Goal: Task Accomplishment & Management: Manage account settings

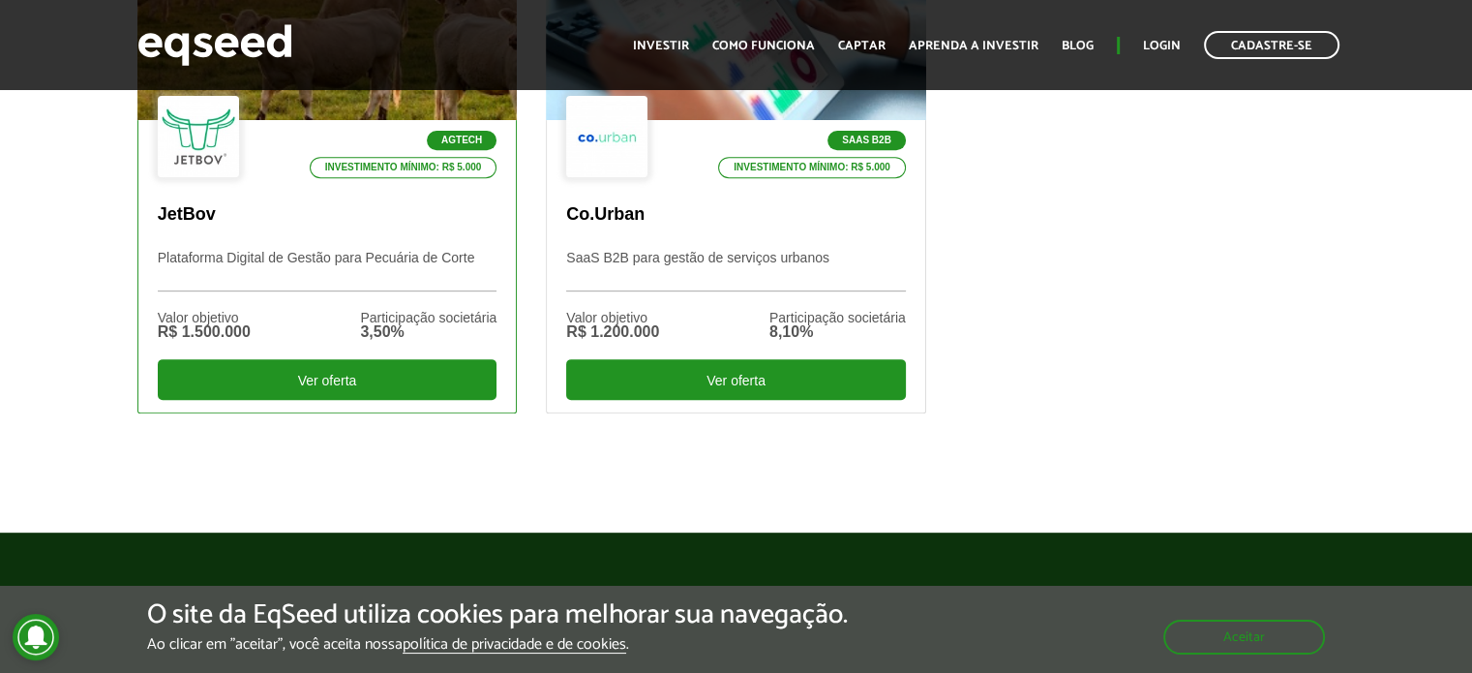
scroll to position [678, 0]
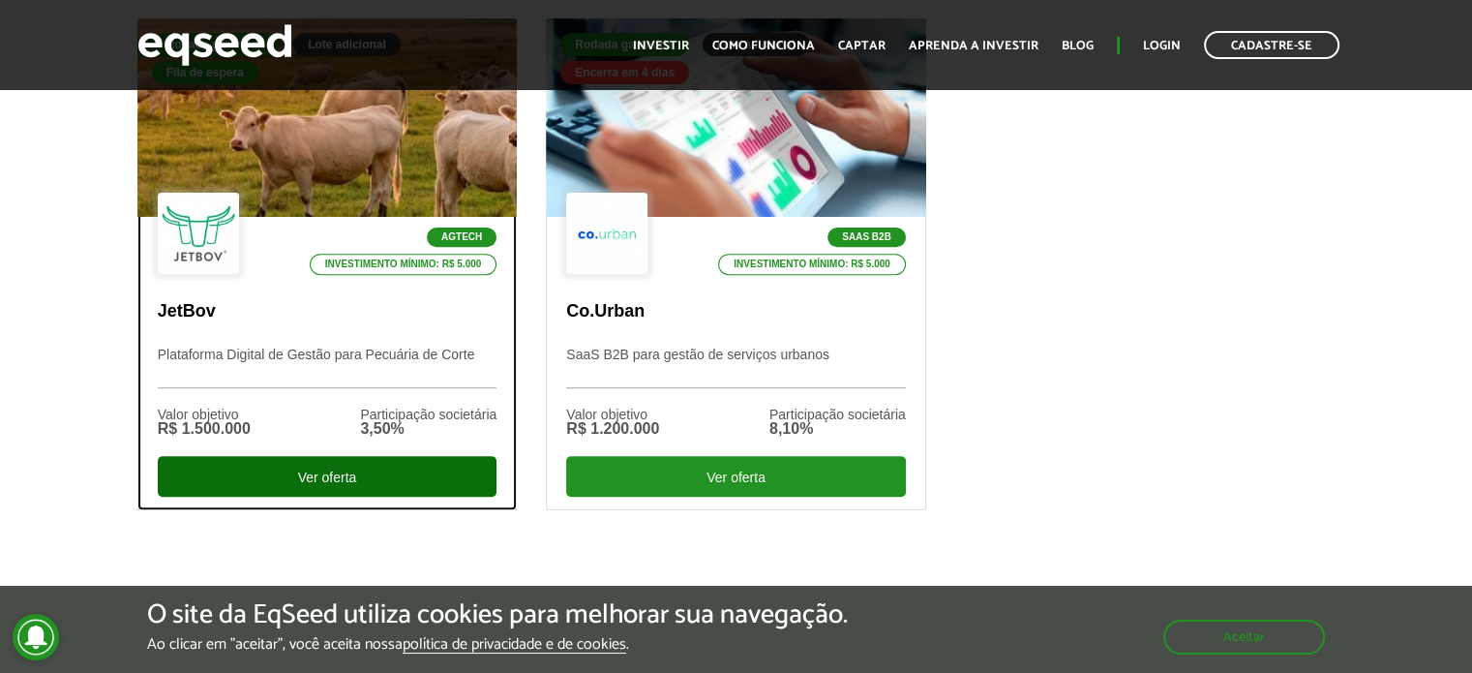
click at [317, 472] on div "Ver oferta" at bounding box center [328, 476] width 340 height 41
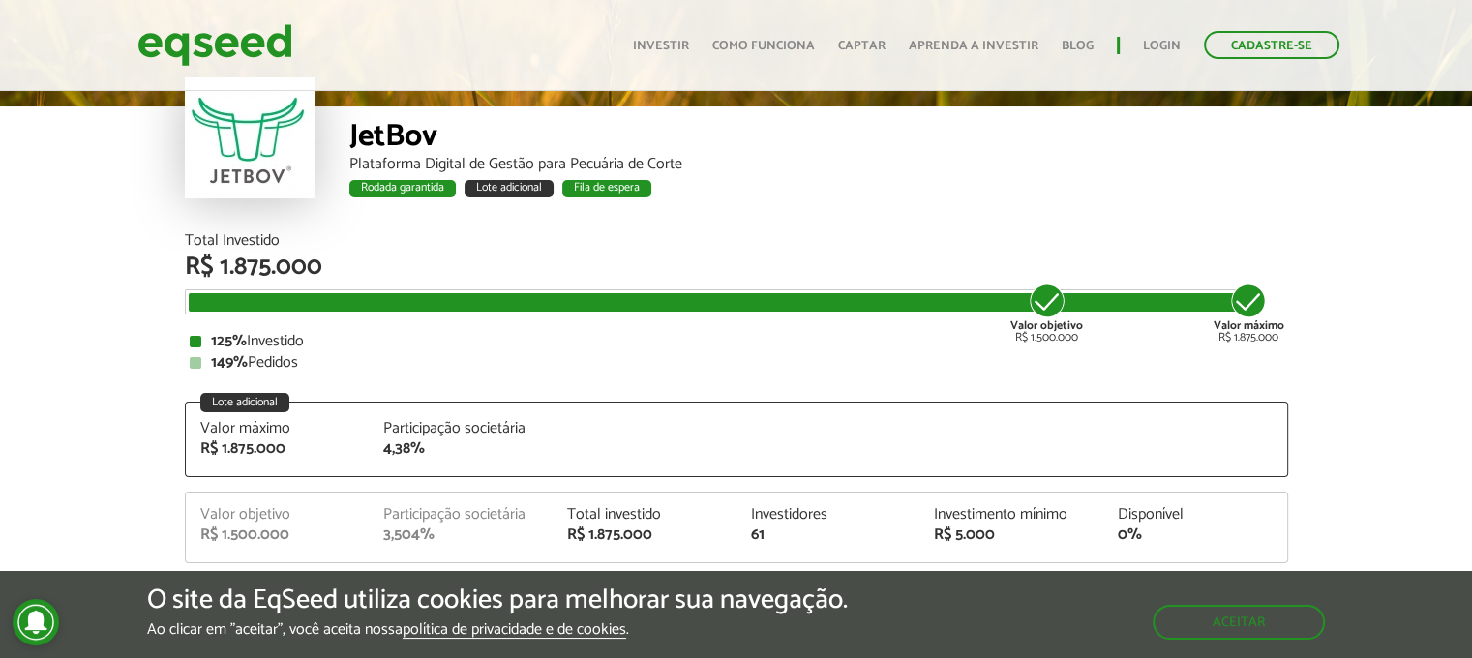
scroll to position [2425, 0]
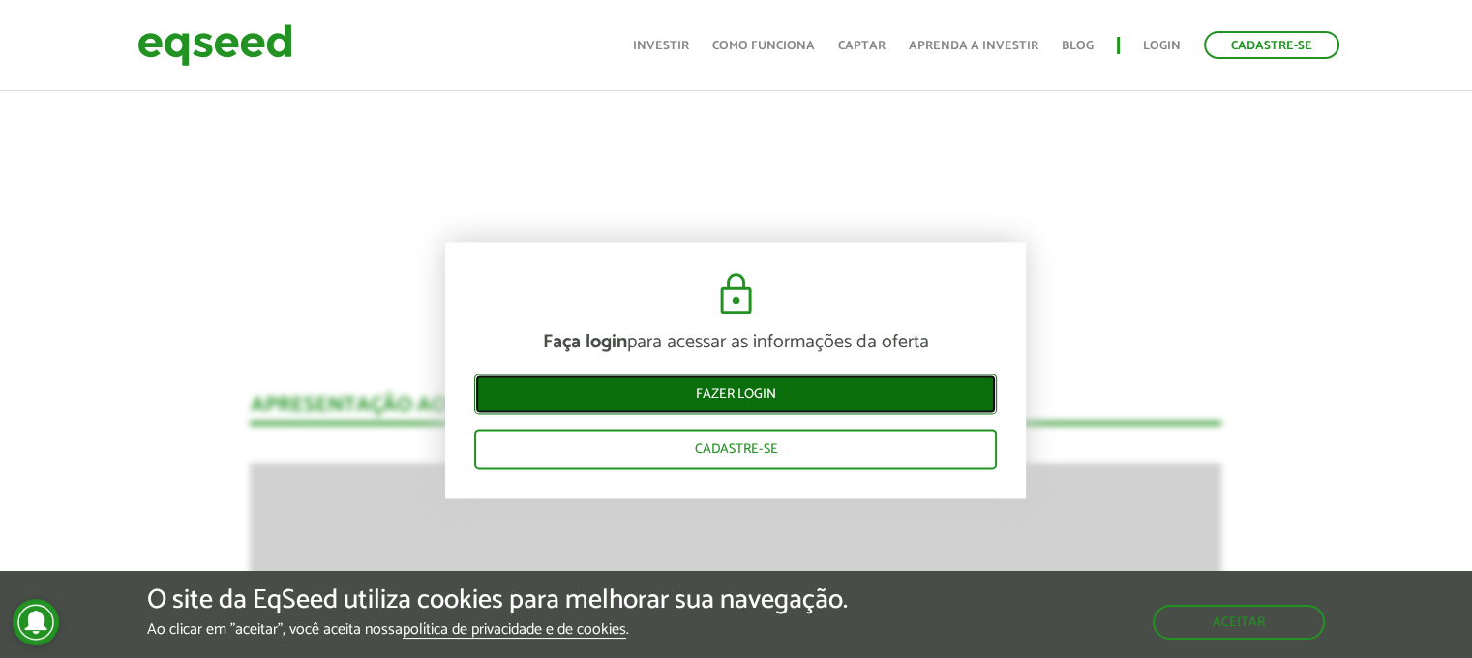
click at [752, 394] on link "Fazer login" at bounding box center [735, 394] width 523 height 41
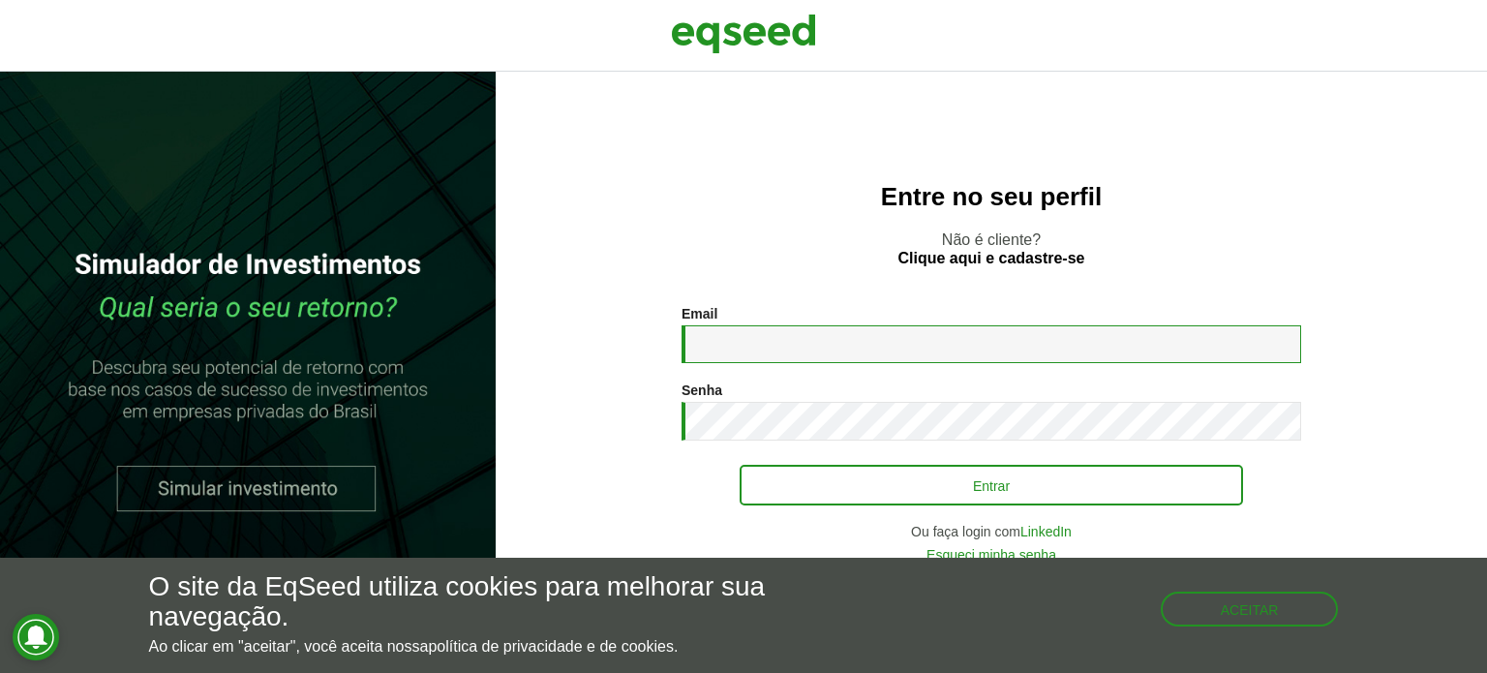
type input "**********"
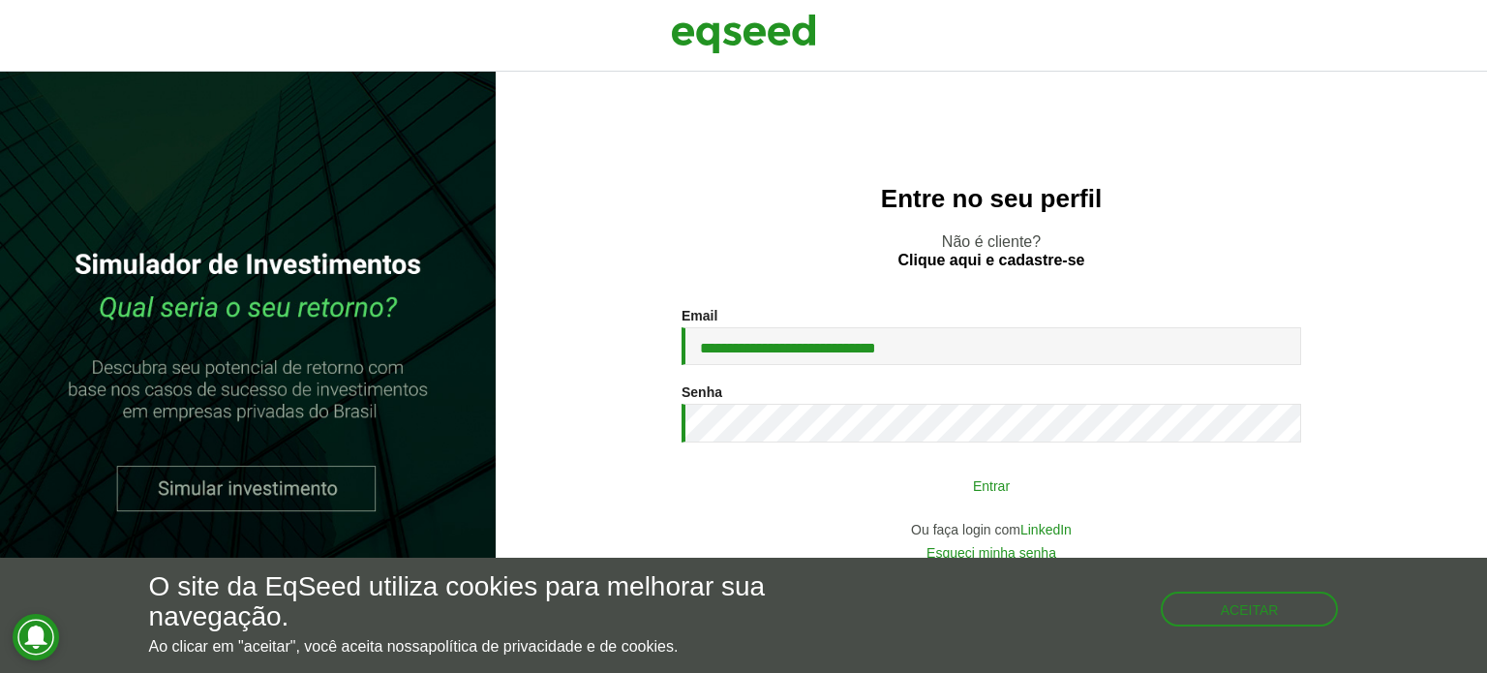
click at [973, 486] on button "Entrar" at bounding box center [990, 485] width 503 height 37
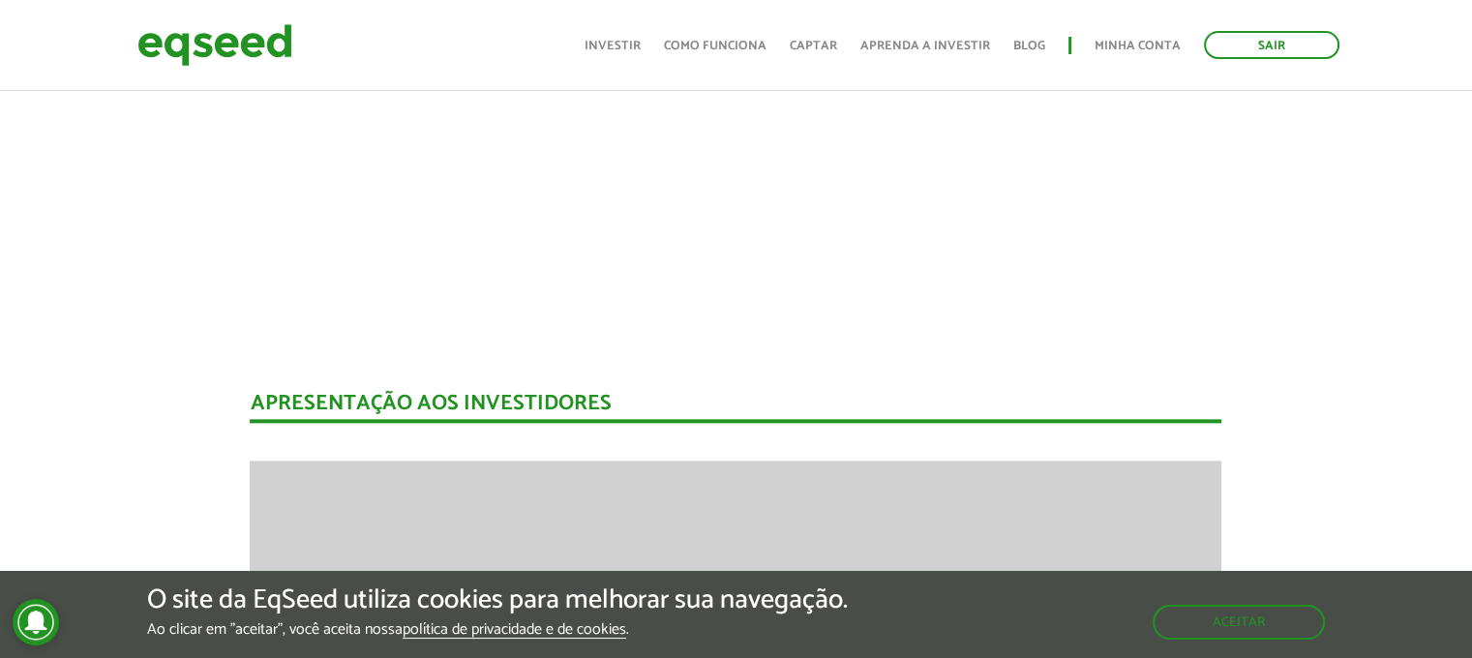
scroll to position [1744, 0]
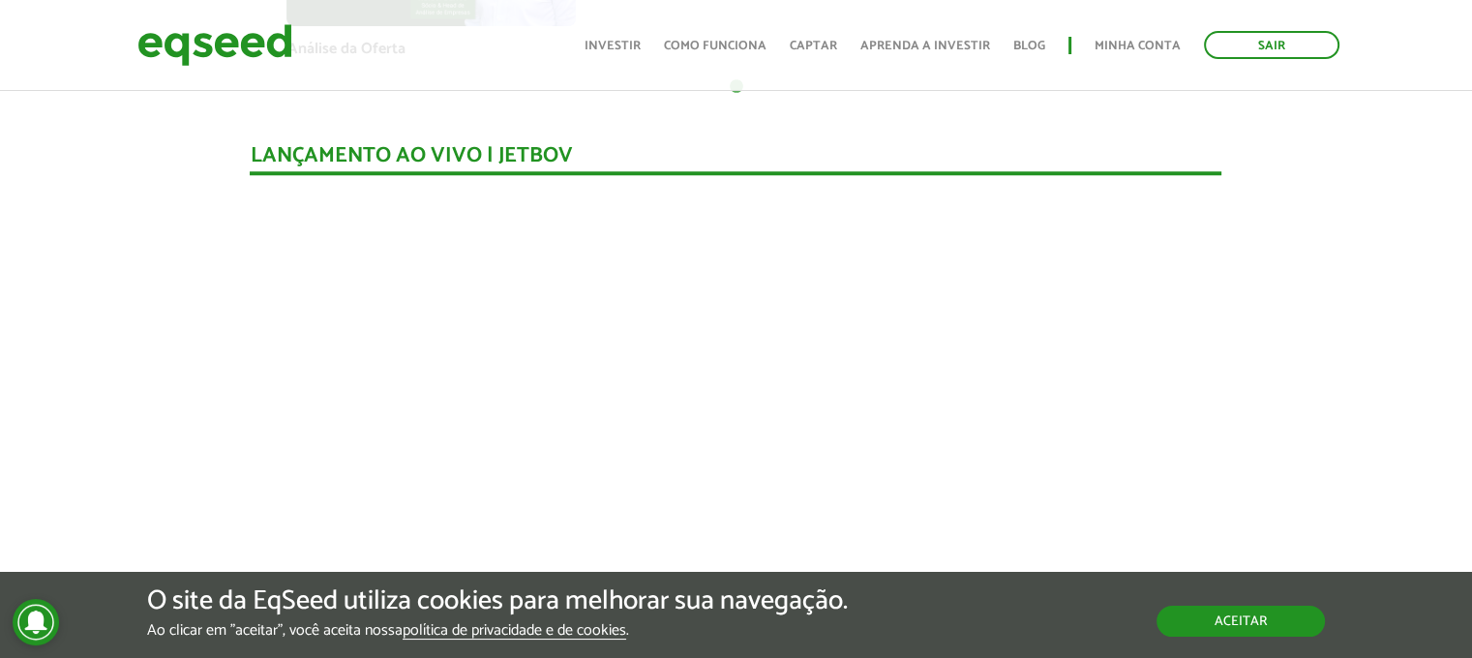
click at [1274, 616] on button "Aceitar" at bounding box center [1241, 621] width 168 height 31
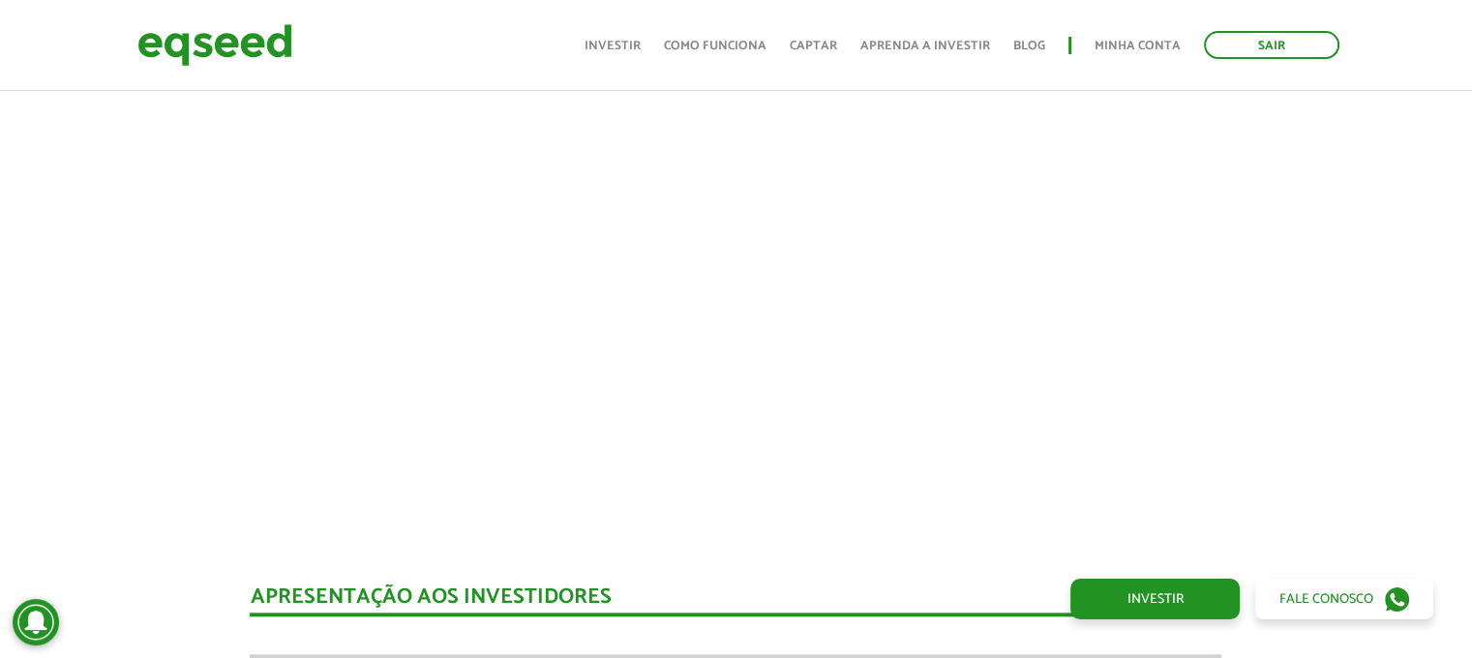
scroll to position [1647, 0]
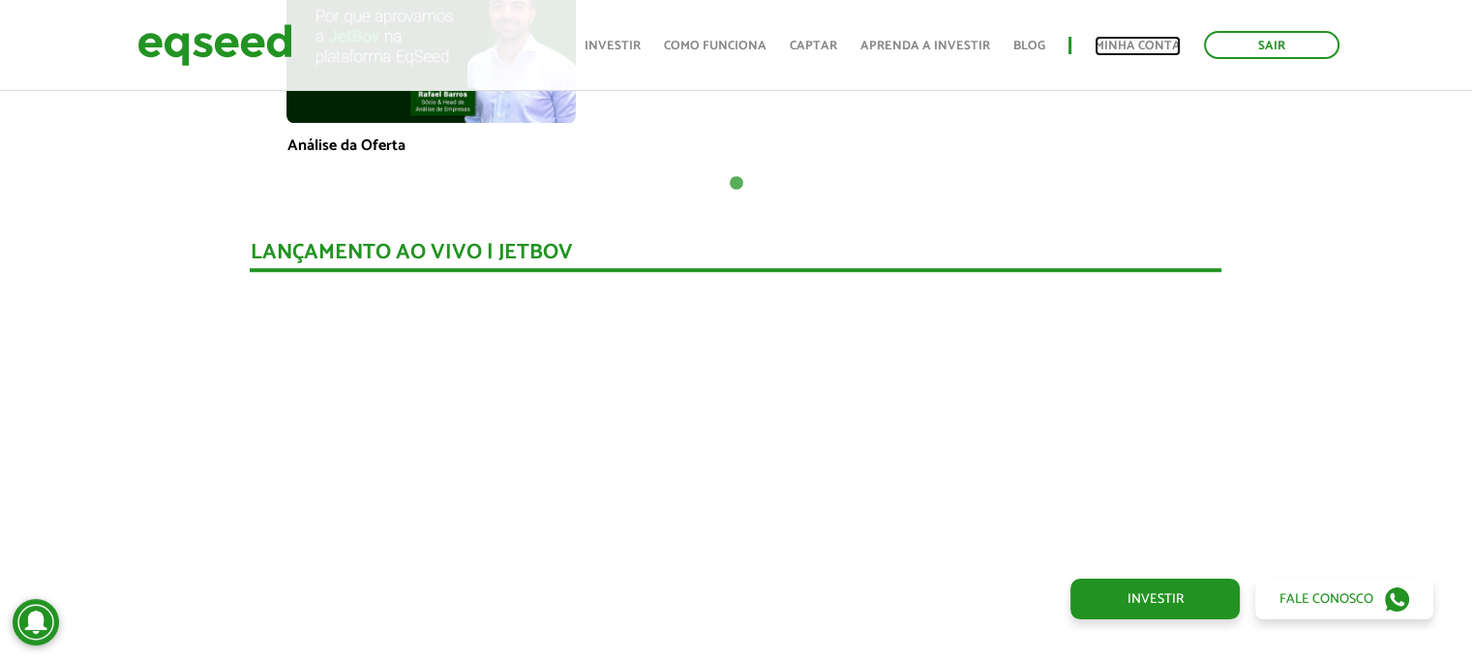
click at [1131, 42] on link "Minha conta" at bounding box center [1138, 46] width 86 height 13
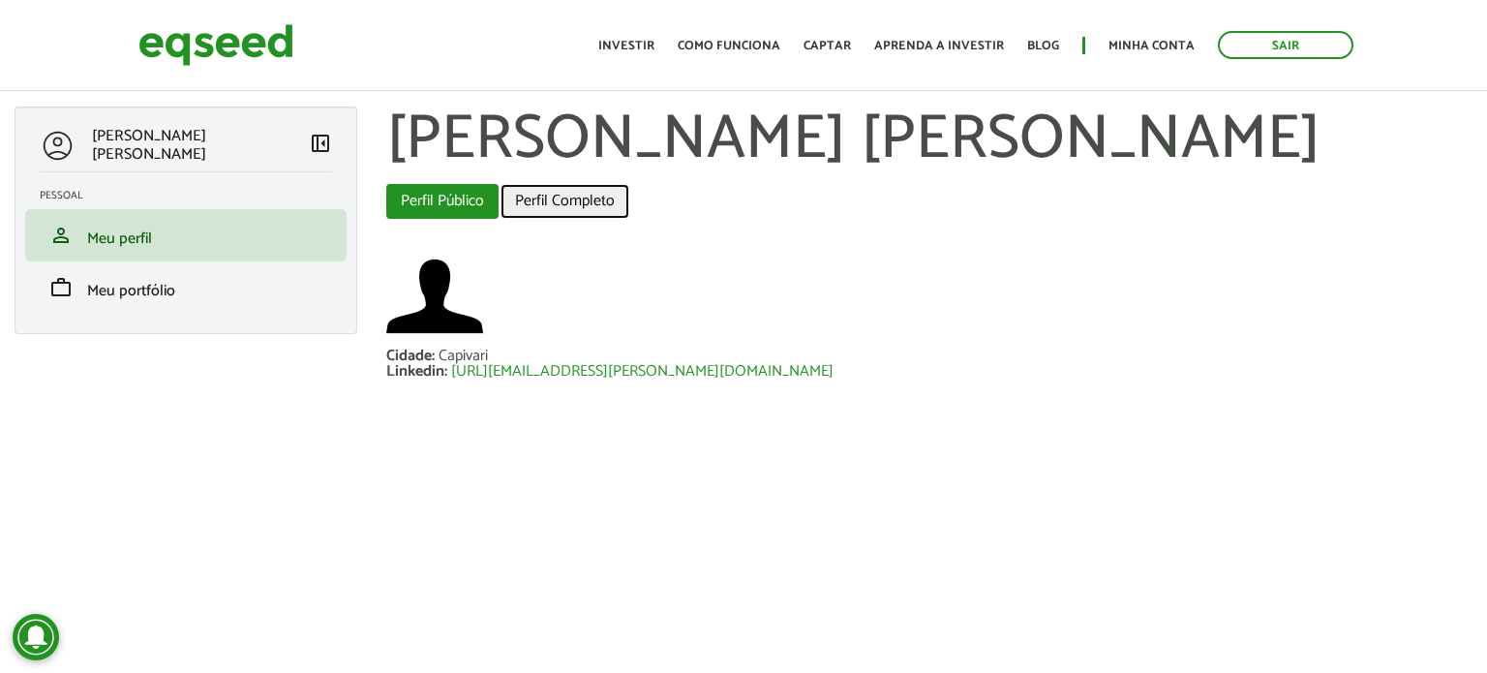
click at [565, 204] on link "Perfil Completo" at bounding box center [564, 201] width 129 height 35
click at [422, 193] on link "Perfil Público (aba ativa)" at bounding box center [442, 201] width 112 height 35
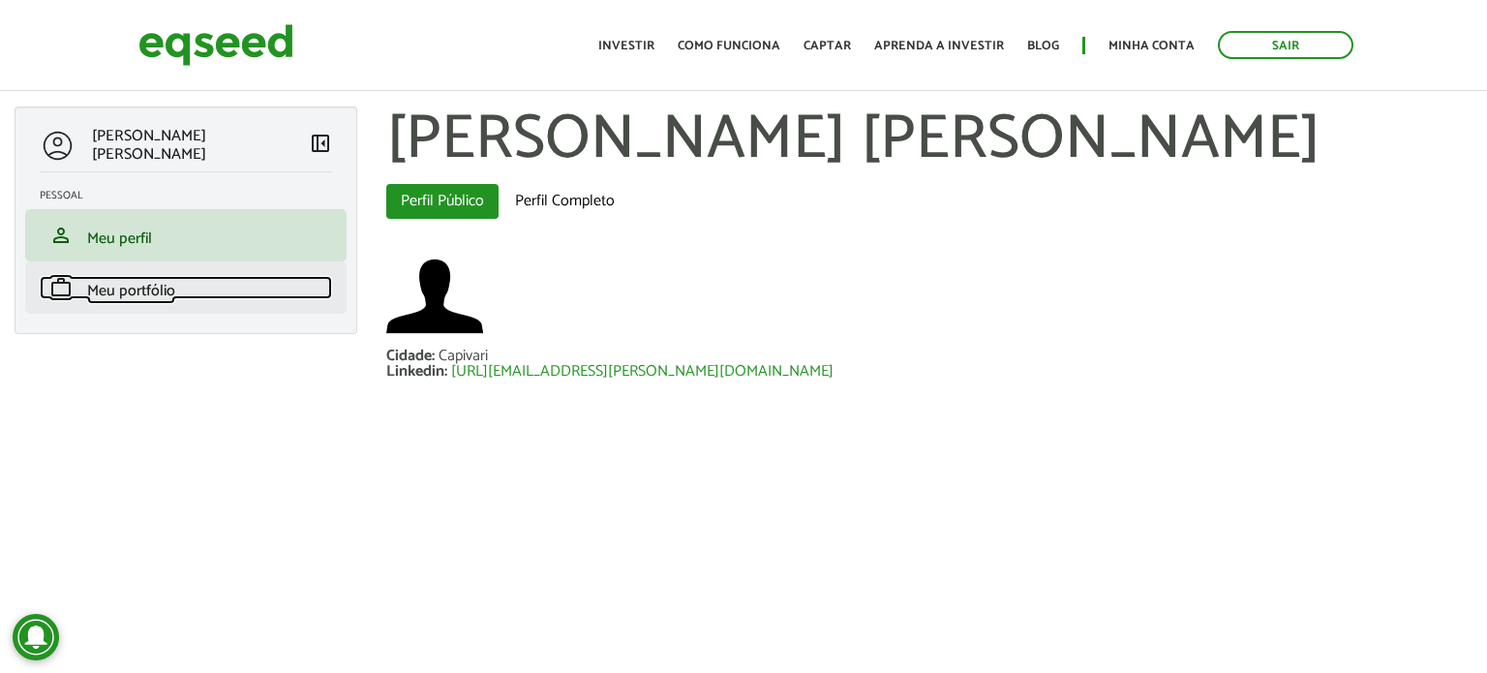
click at [112, 293] on span "Meu portfólio" at bounding box center [131, 291] width 88 height 26
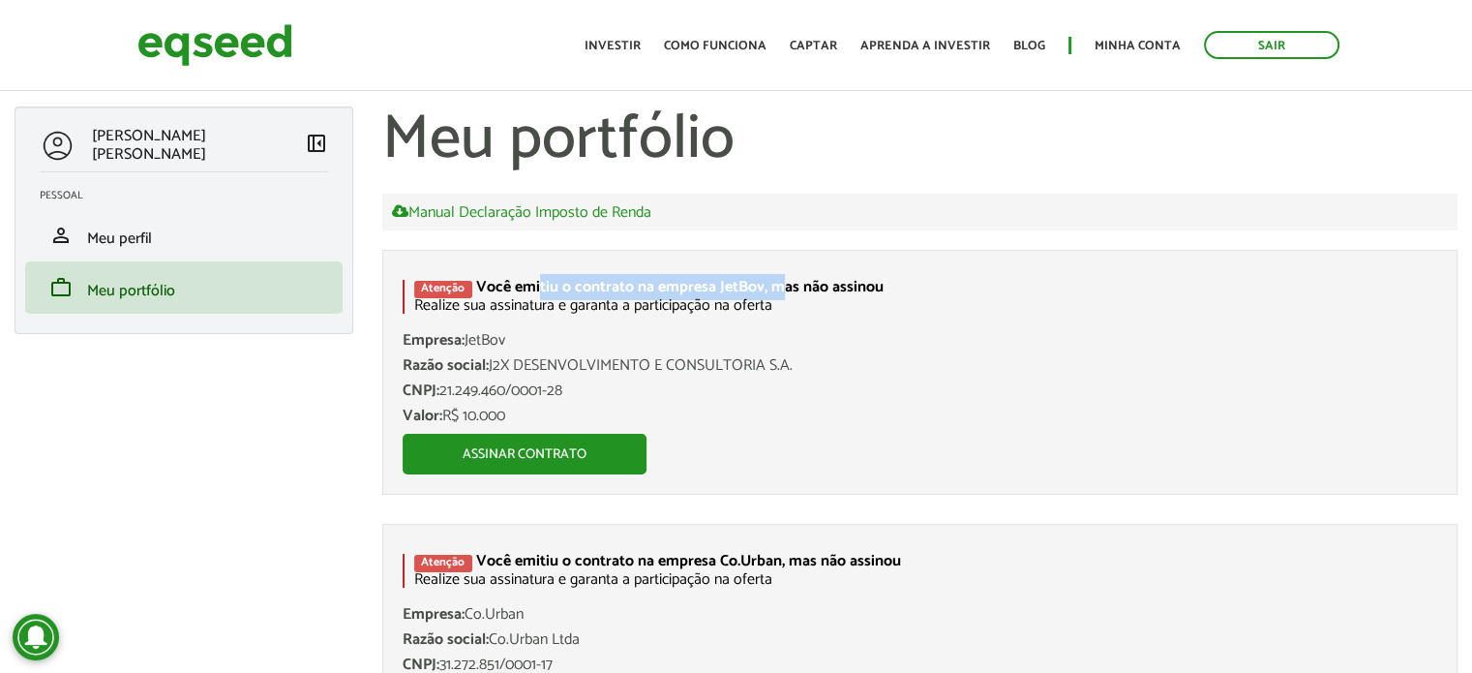
drag, startPoint x: 536, startPoint y: 284, endPoint x: 832, endPoint y: 282, distance: 296.2
click at [788, 282] on strong "Você emitiu o contrato na empresa JetBov, mas não assinou" at bounding box center [679, 287] width 407 height 26
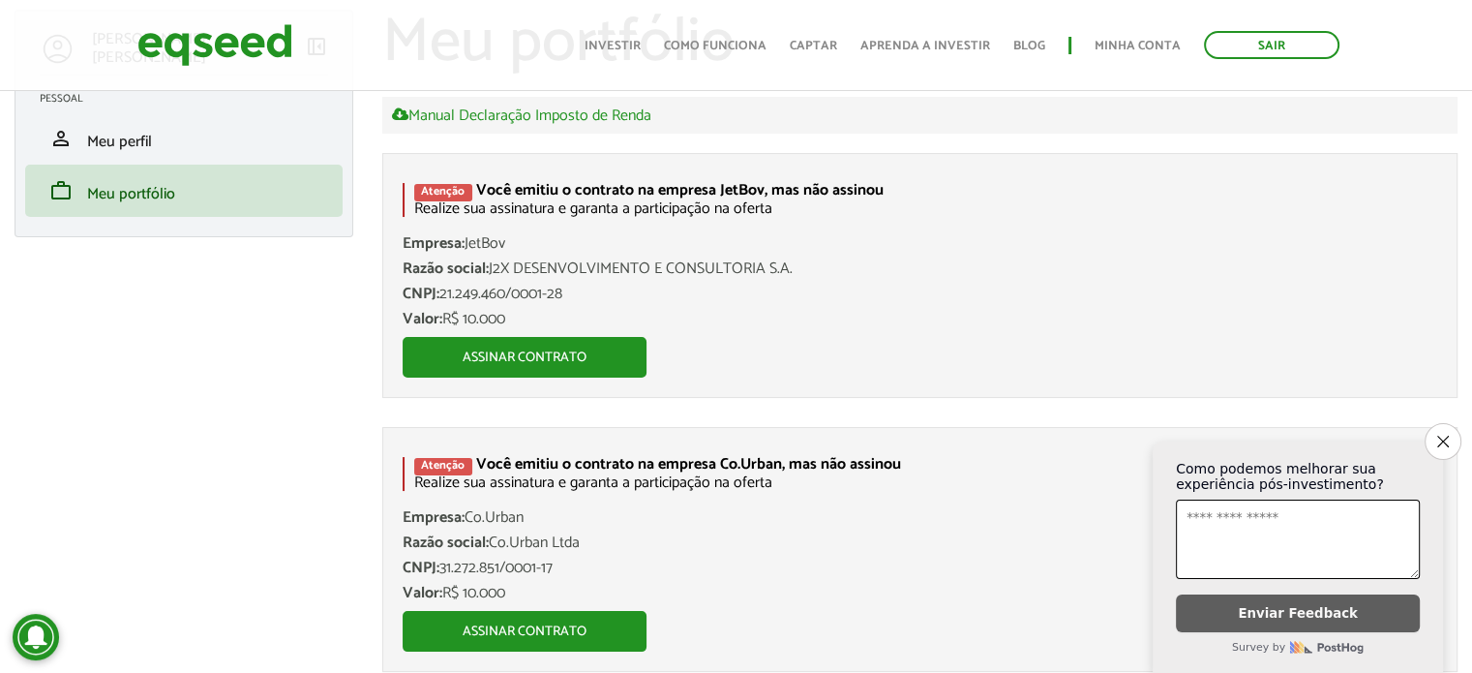
scroll to position [159, 0]
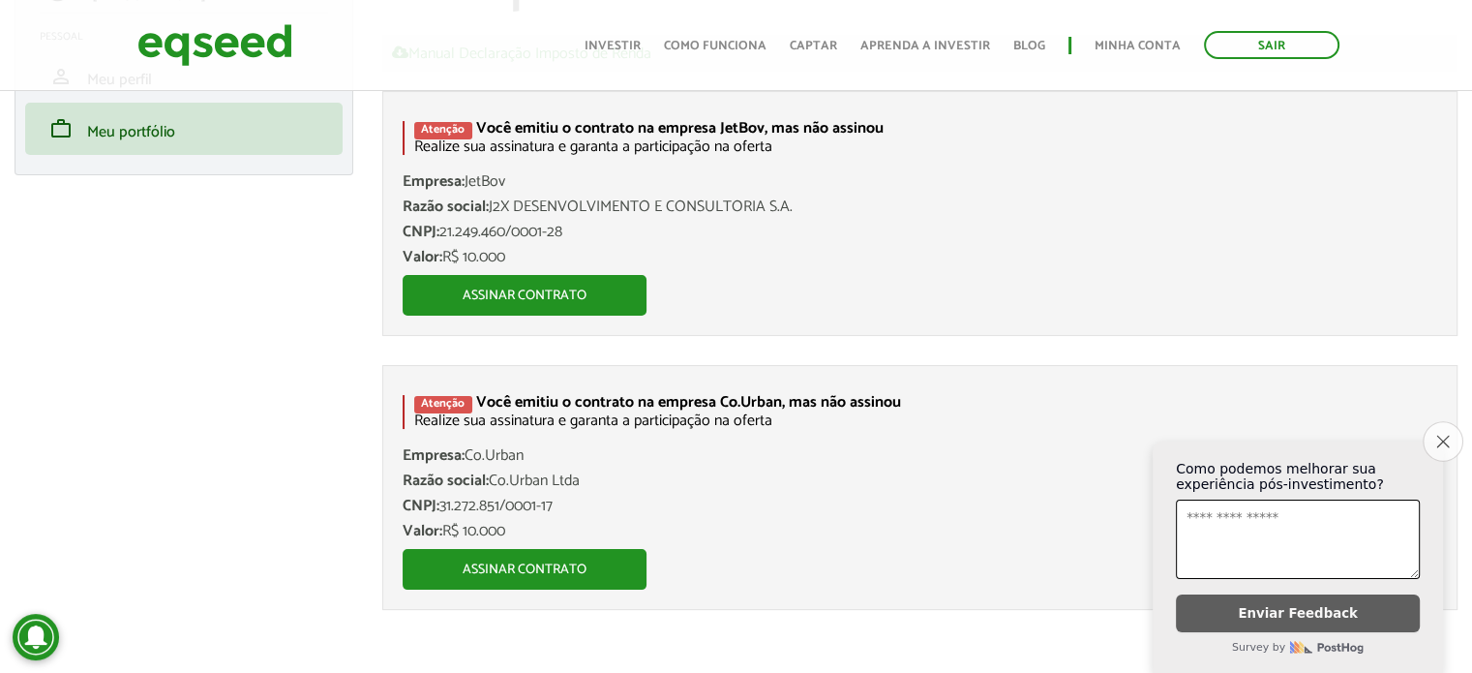
click at [1441, 439] on button "Close survey" at bounding box center [1443, 441] width 41 height 41
